Goal: Transaction & Acquisition: Obtain resource

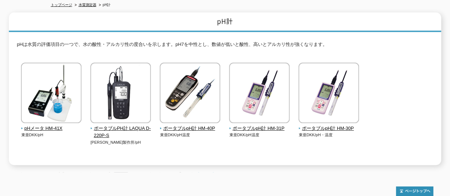
scroll to position [71, 0]
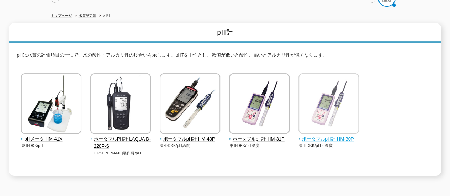
click at [329, 136] on span "ポータブルpH計 HM-30P" at bounding box center [329, 139] width 61 height 7
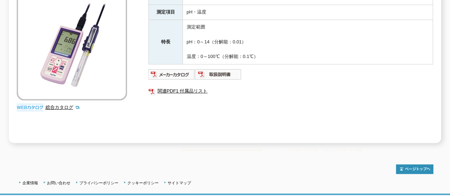
scroll to position [71, 0]
